Goal: Task Accomplishment & Management: Manage account settings

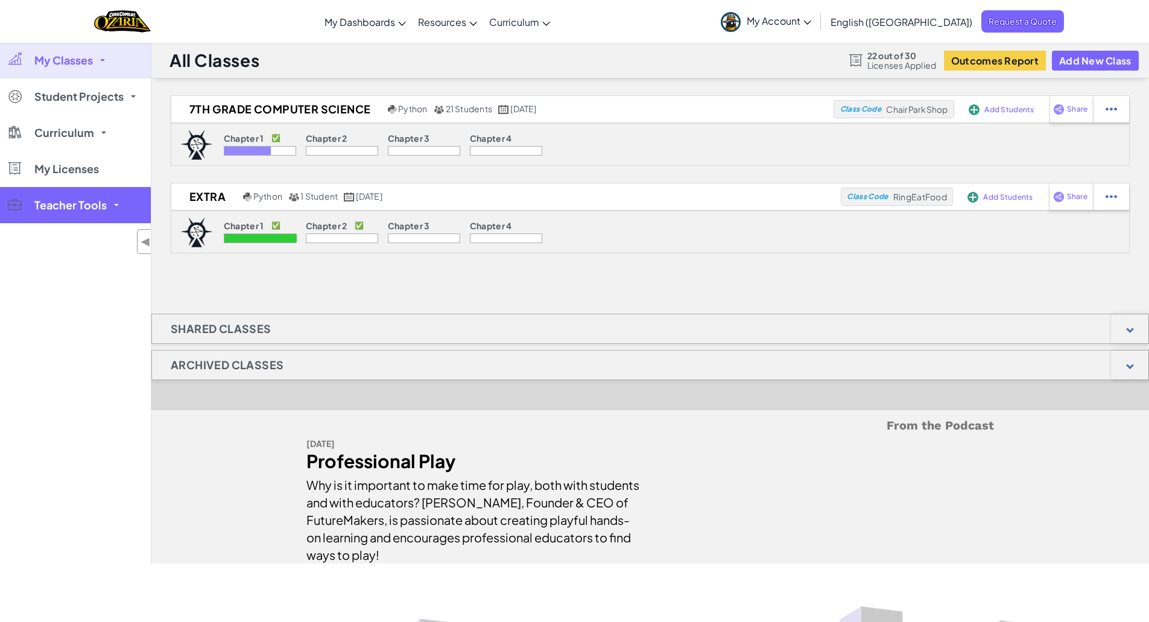
scroll to position [107, 0]
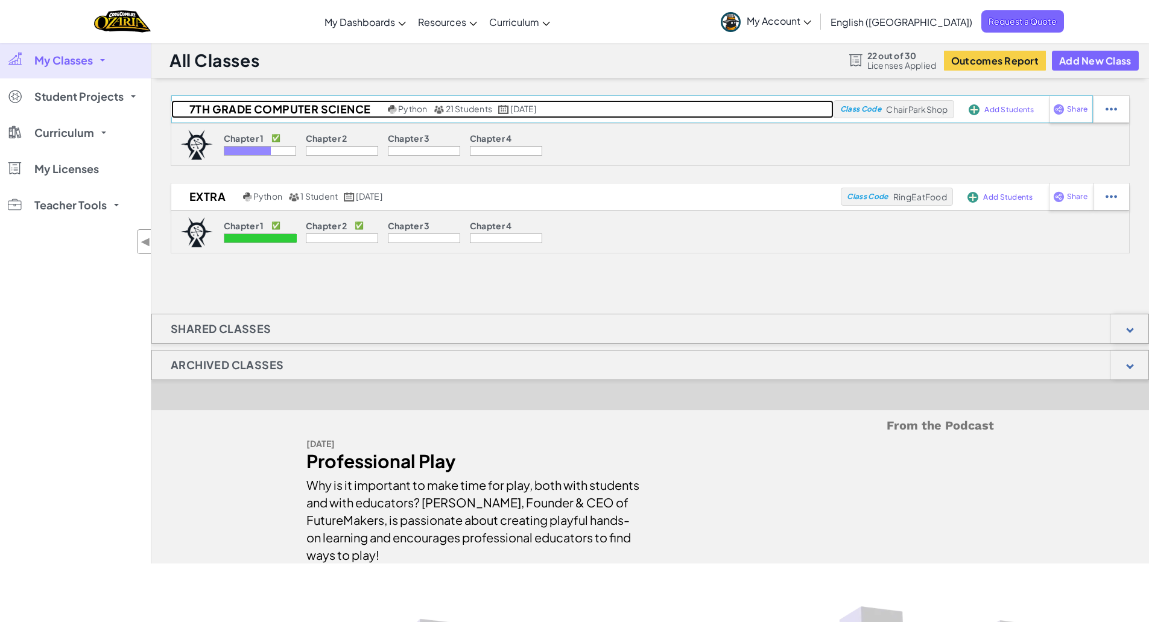
click at [259, 106] on h2 "7th Grade Computer Science" at bounding box center [278, 109] width 214 height 18
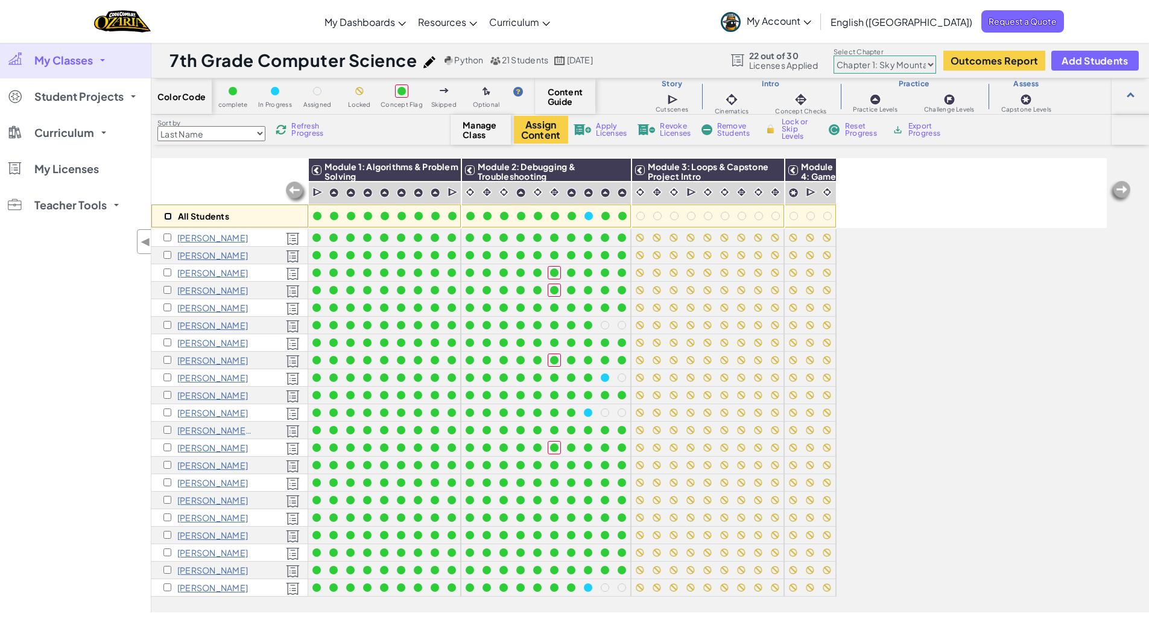
click at [168, 217] on input "checkbox" at bounding box center [168, 216] width 8 height 8
checkbox input "true"
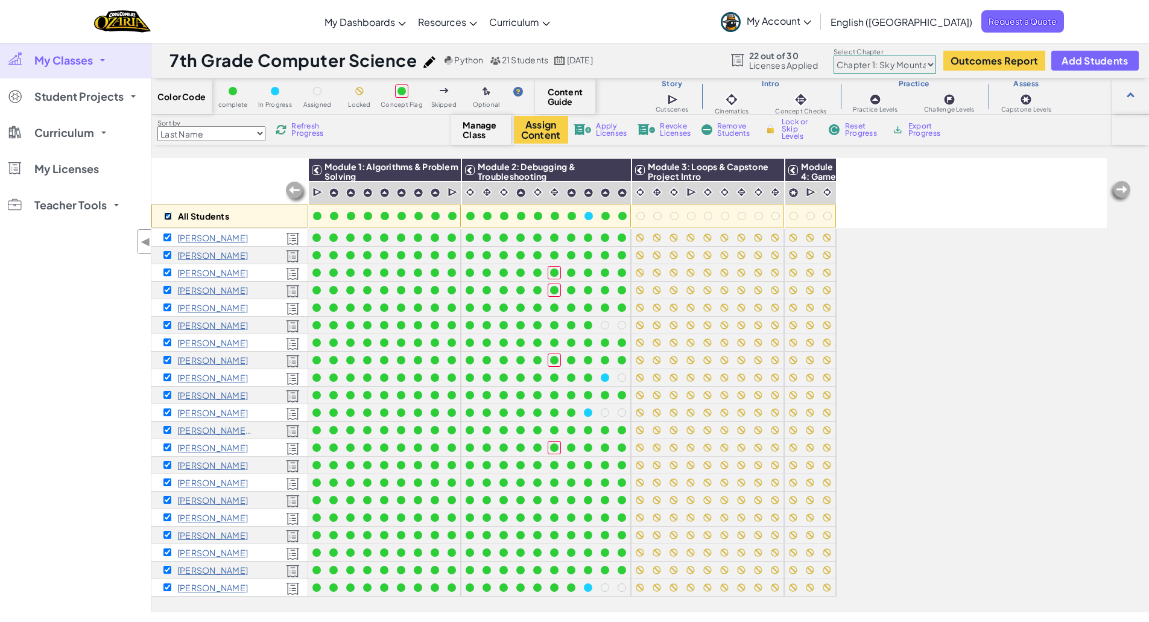
checkbox input "true"
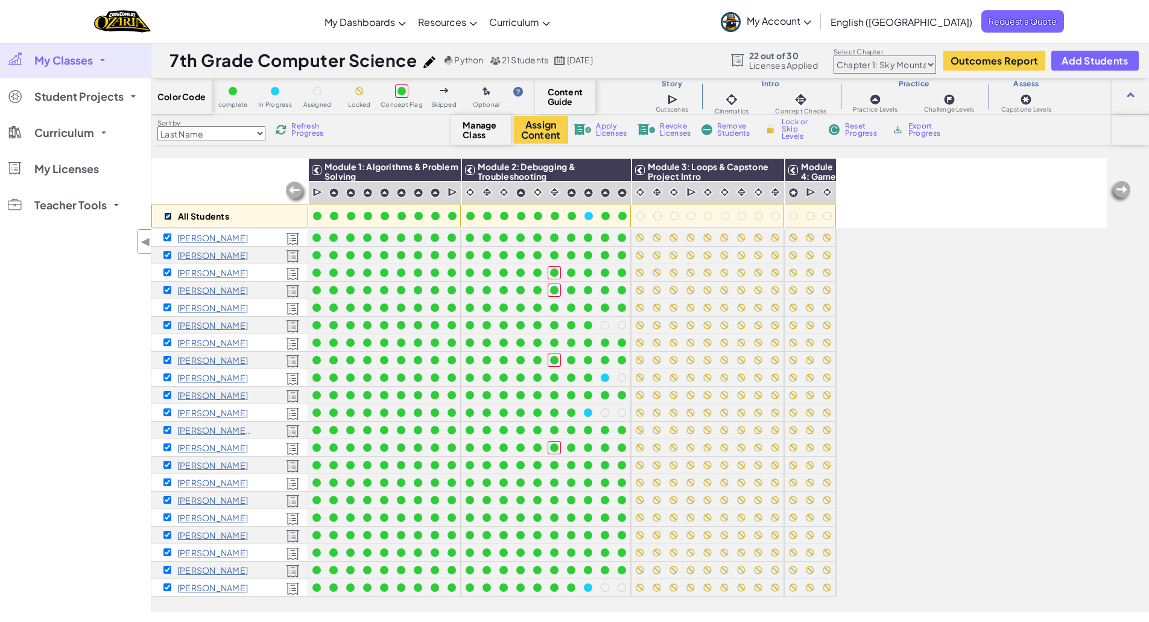
checkbox input "true"
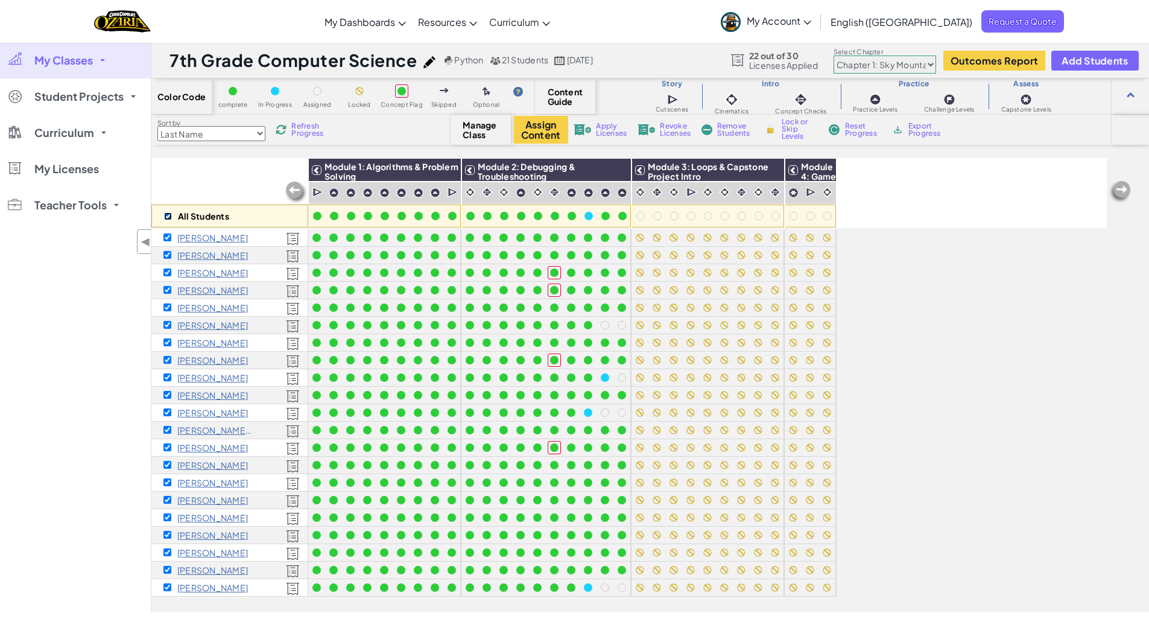
checkbox input "true"
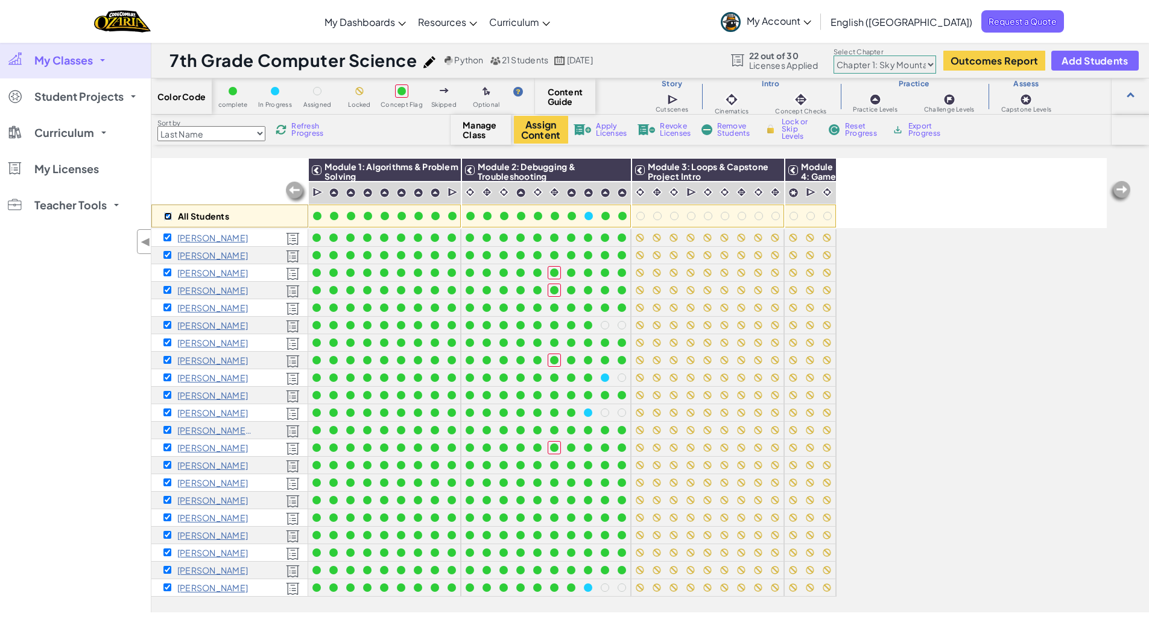
checkbox input "true"
click at [771, 168] on img at bounding box center [771, 170] width 21 height 18
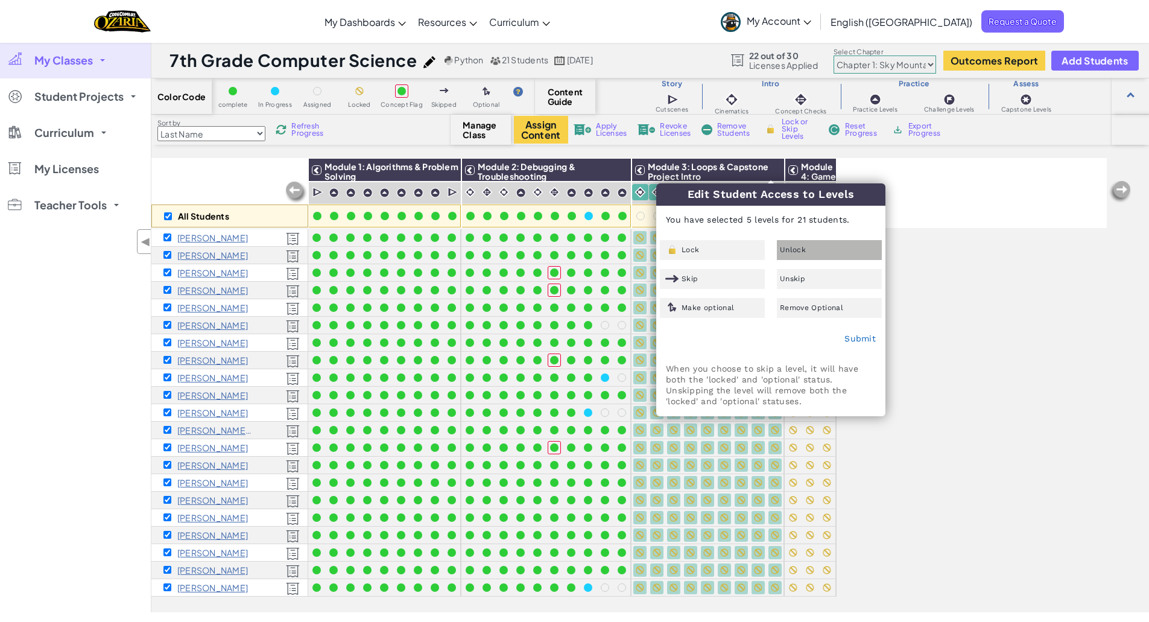
click at [811, 256] on div "Unlock" at bounding box center [829, 250] width 105 height 20
click at [860, 335] on link "Submit" at bounding box center [860, 339] width 31 height 10
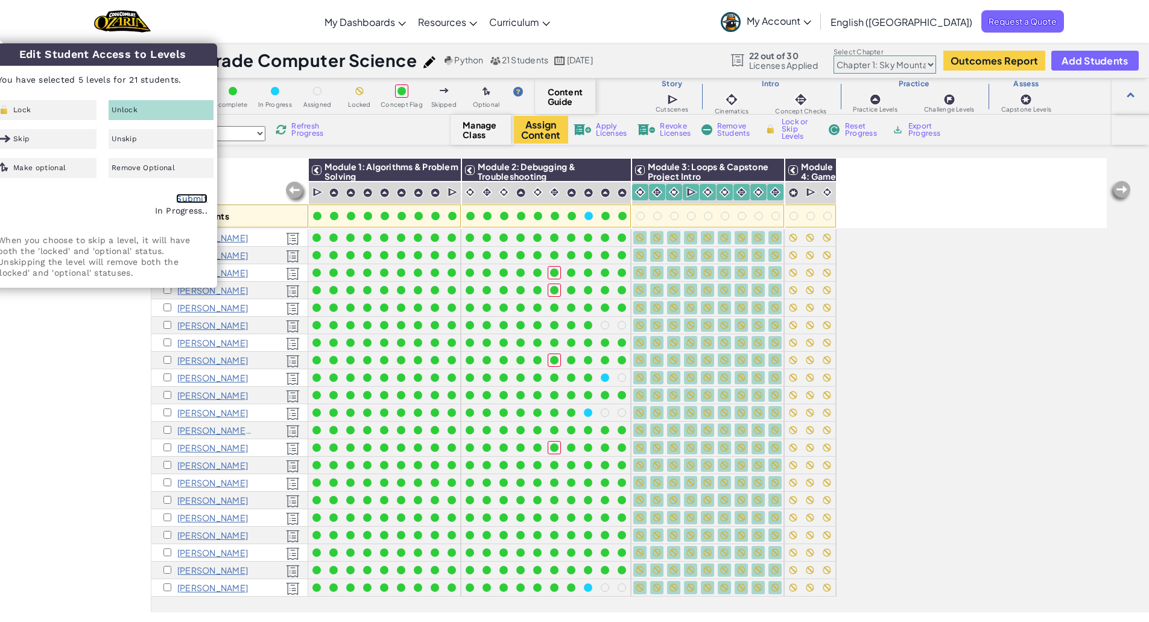
checkbox input "false"
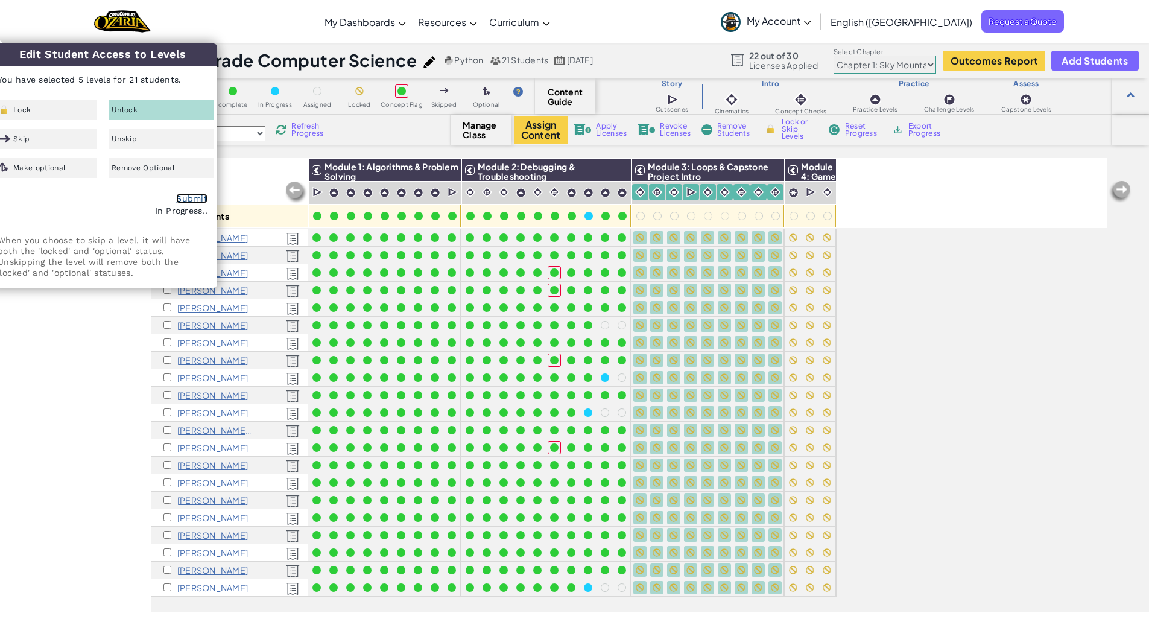
checkbox input "false"
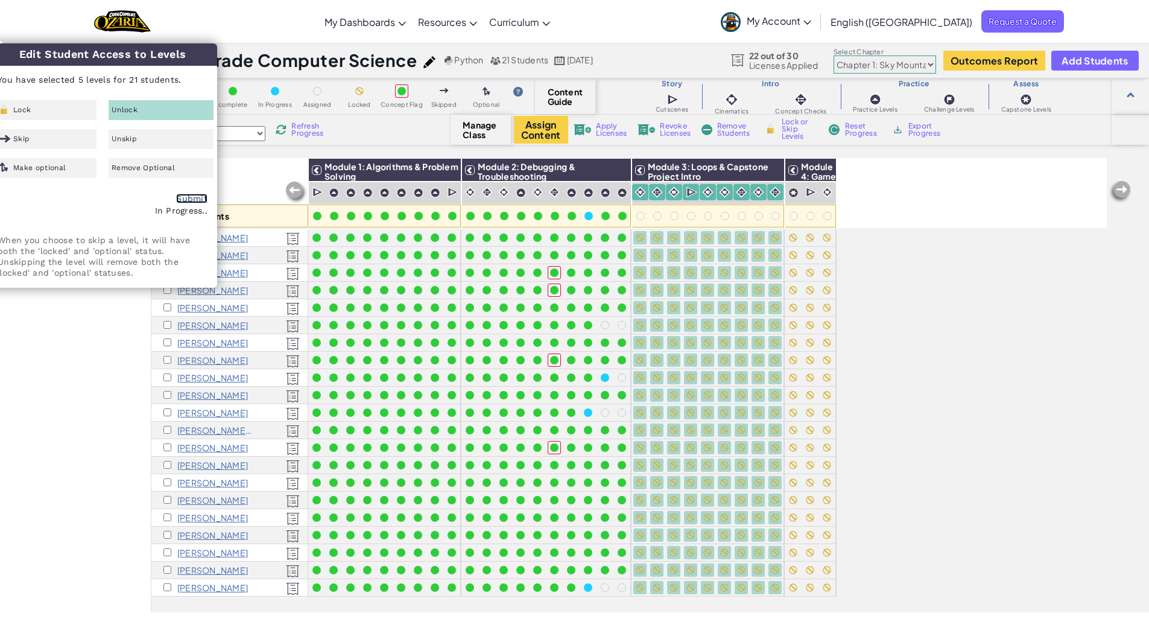
checkbox input "false"
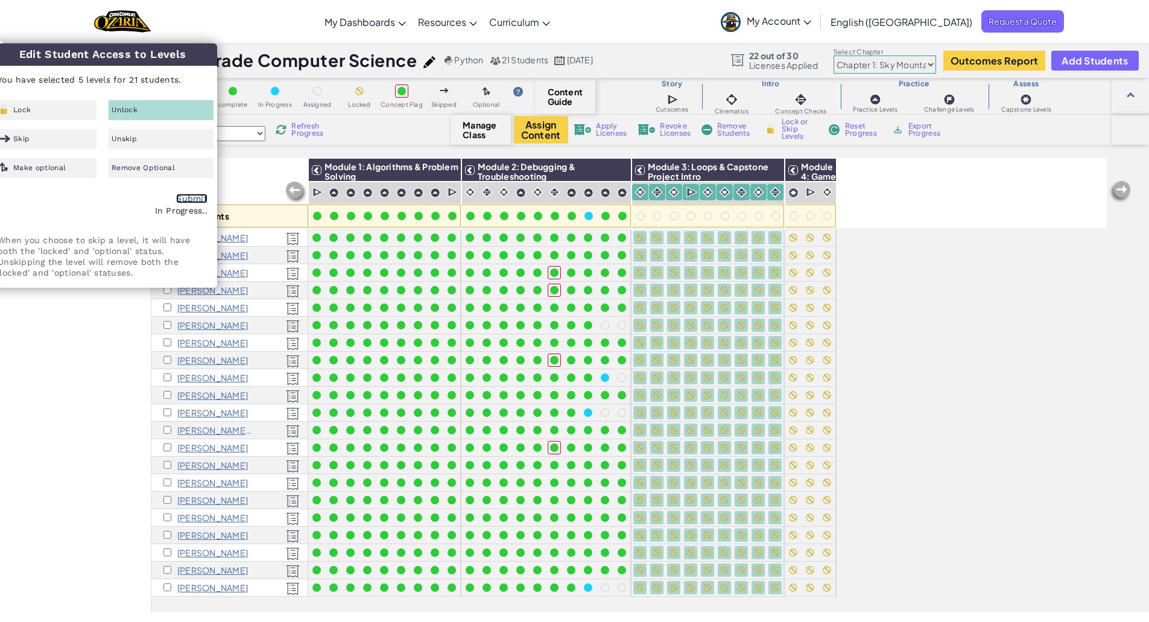
checkbox input "false"
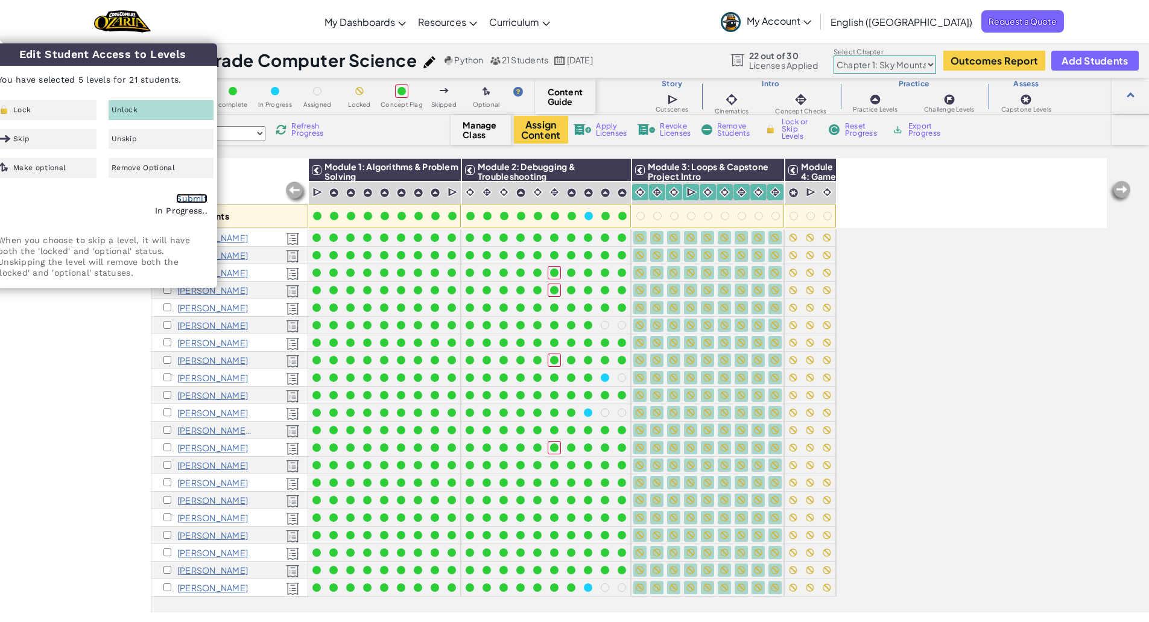
checkbox input "false"
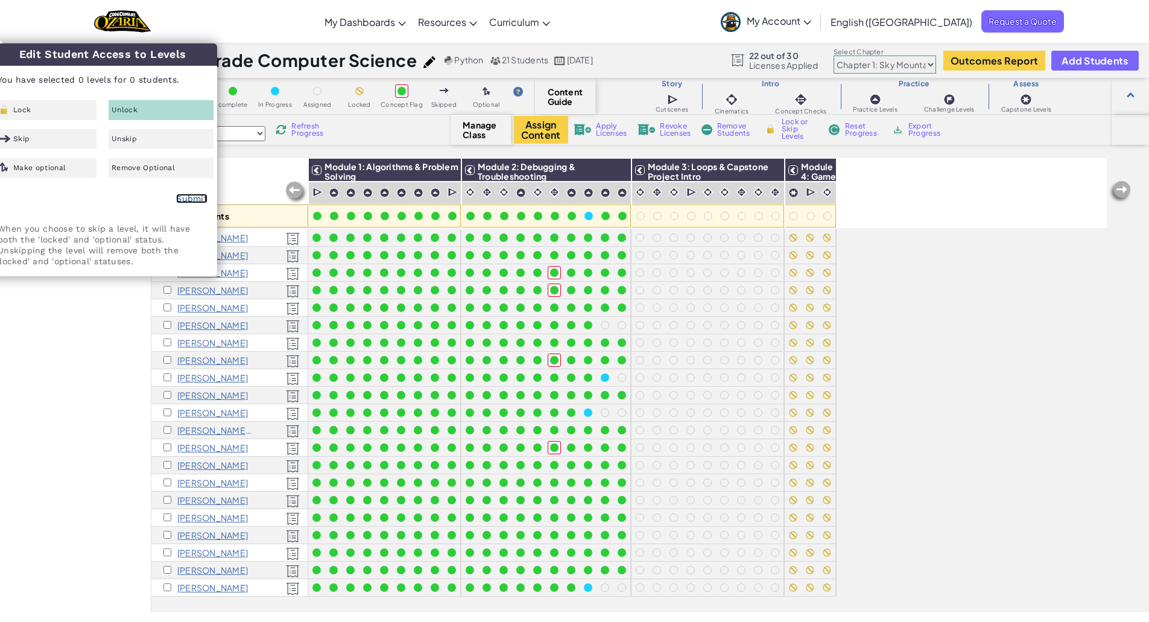
click at [180, 197] on link "Submit" at bounding box center [191, 199] width 31 height 10
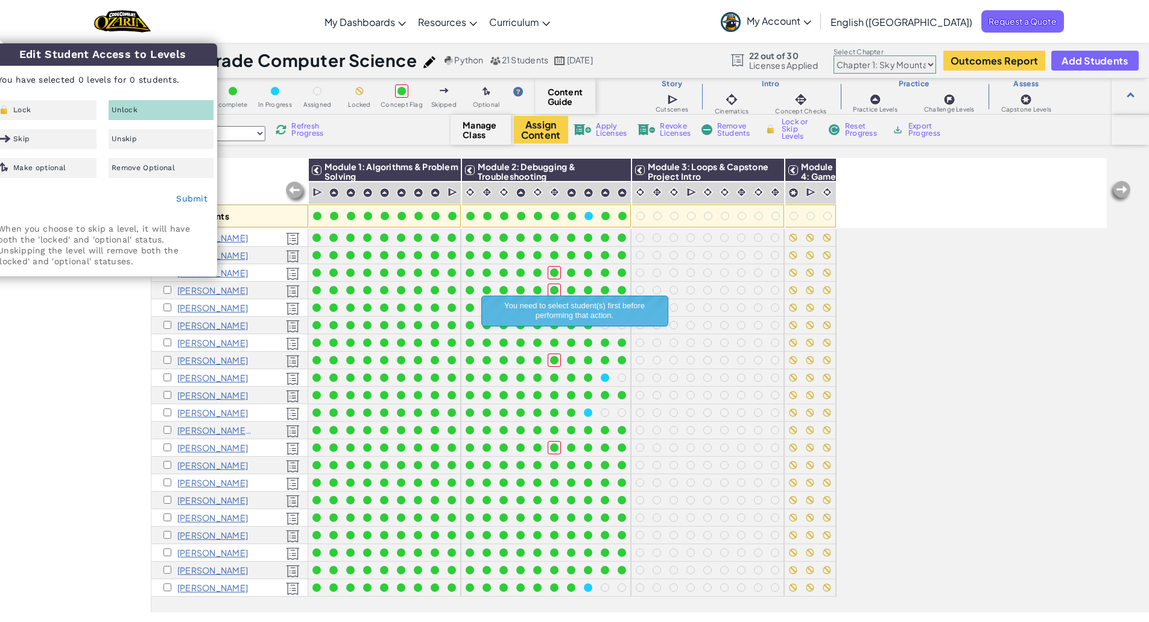
click at [194, 22] on div "Toggle navigation My Dashboards Ozaria Teacher Dashboard CodeCombat Teacher Das…" at bounding box center [575, 21] width 1156 height 43
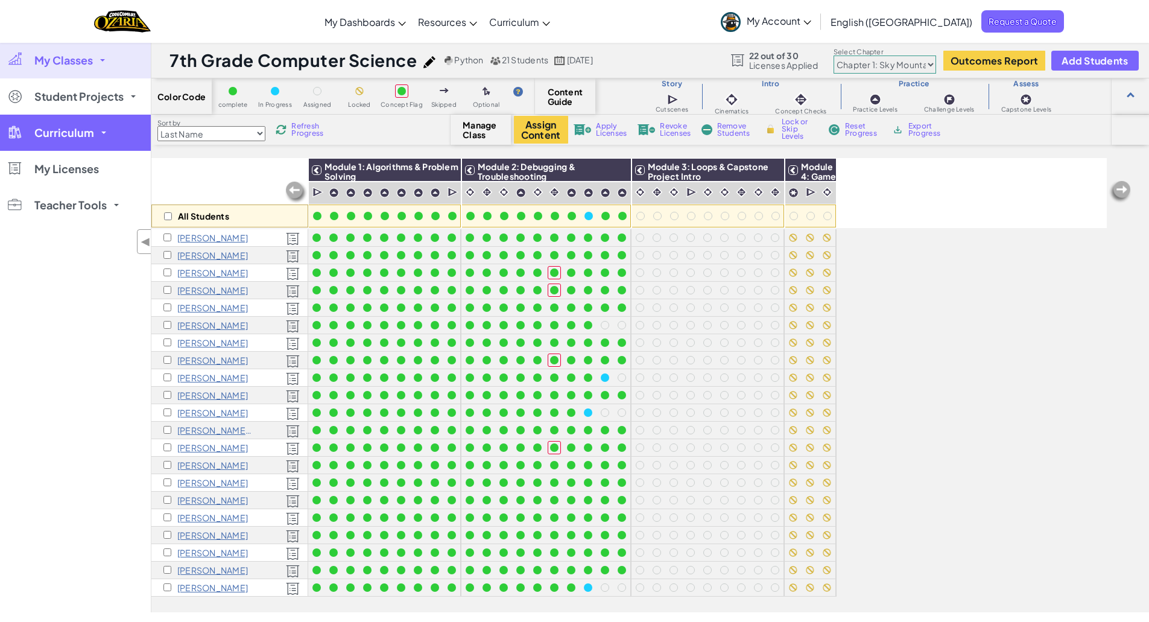
click at [74, 127] on span "Curriculum" at bounding box center [64, 132] width 60 height 11
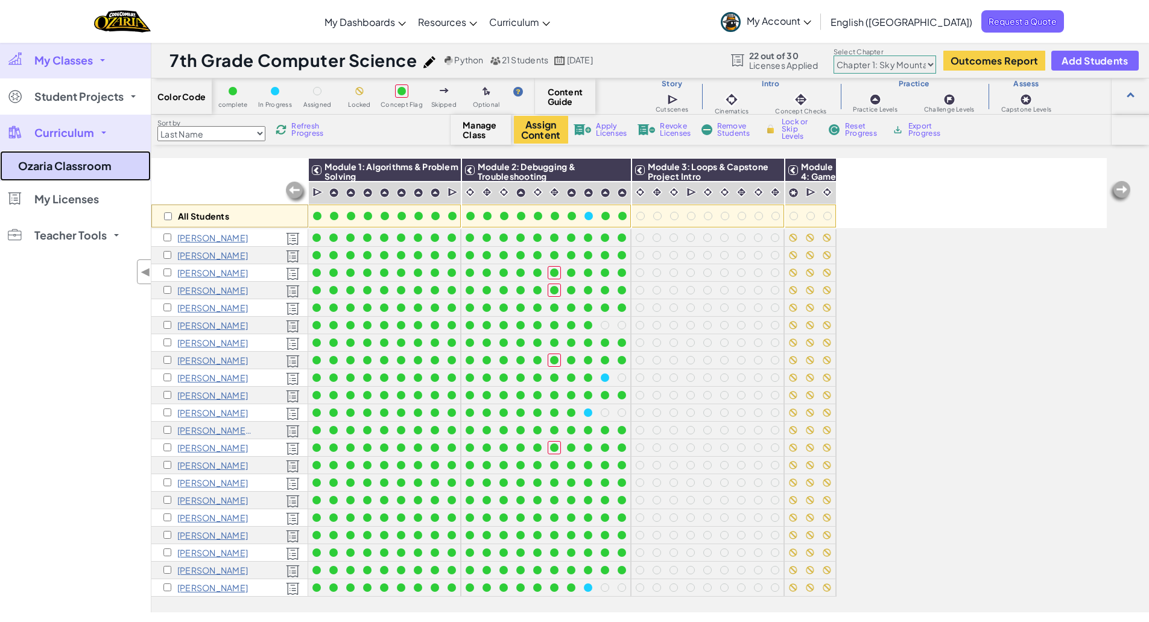
click at [107, 179] on link "Ozaria Classroom" at bounding box center [75, 166] width 151 height 30
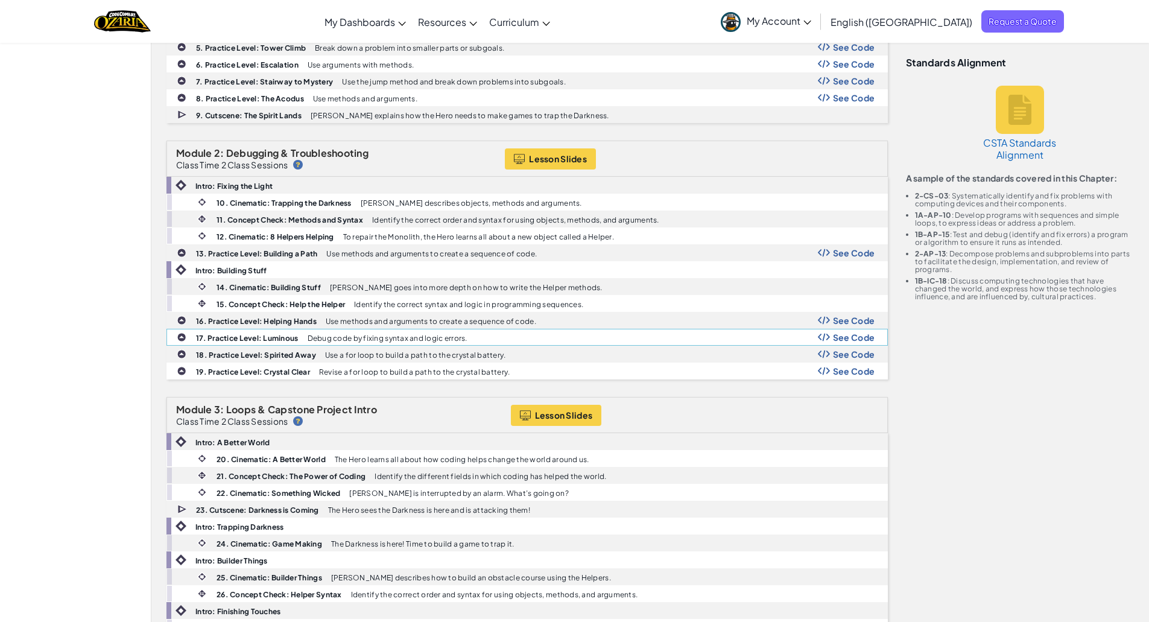
scroll to position [483, 0]
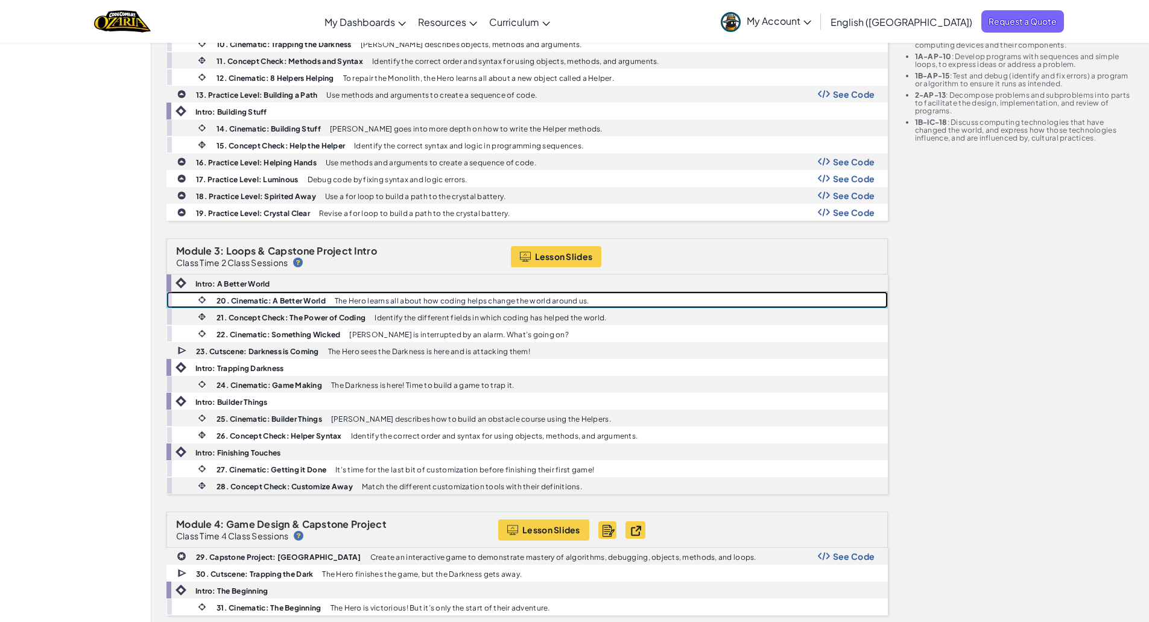
click at [319, 296] on b "20. Cinematic: A Better World" at bounding box center [271, 300] width 109 height 9
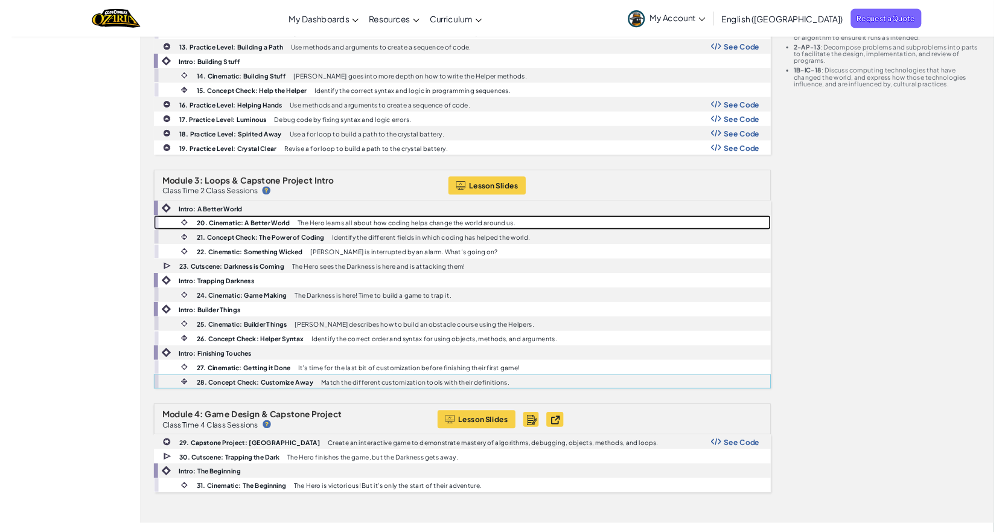
scroll to position [543, 0]
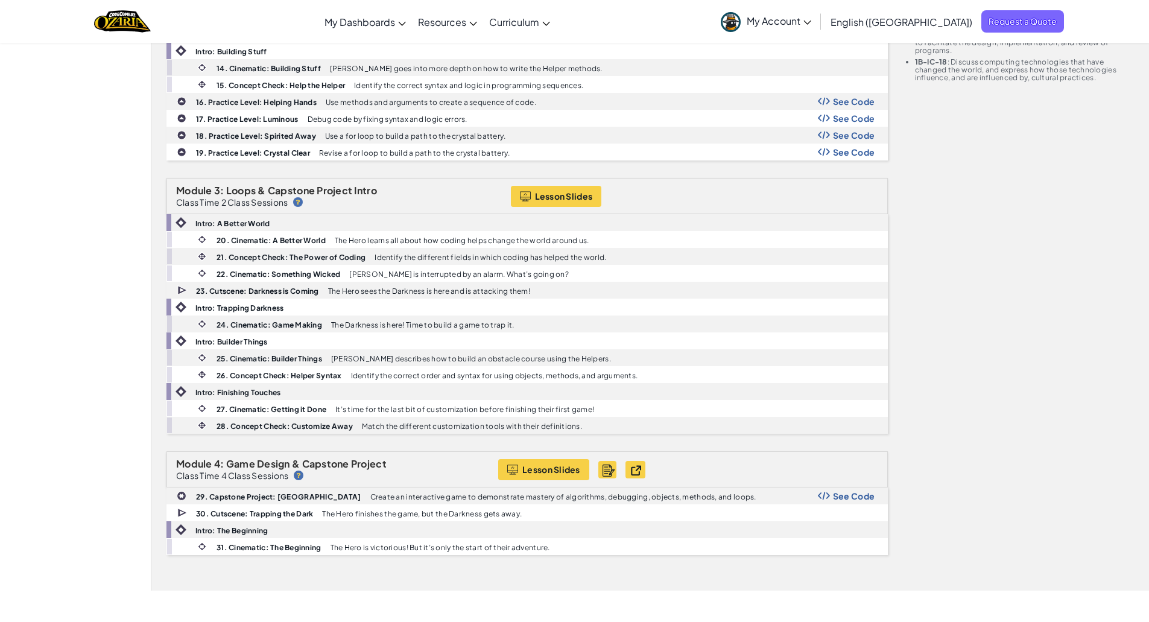
click at [983, 378] on div "Module 1: Algorithms & Problem Solving Class Time 2 Class Sessions Lesson Slide…" at bounding box center [650, 144] width 986 height 857
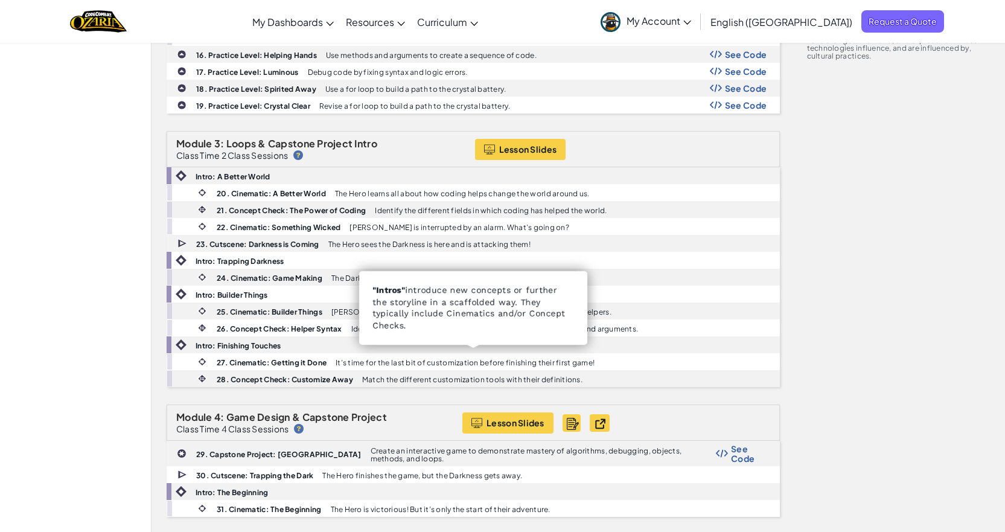
scroll to position [603, 0]
